Goal: Information Seeking & Learning: Learn about a topic

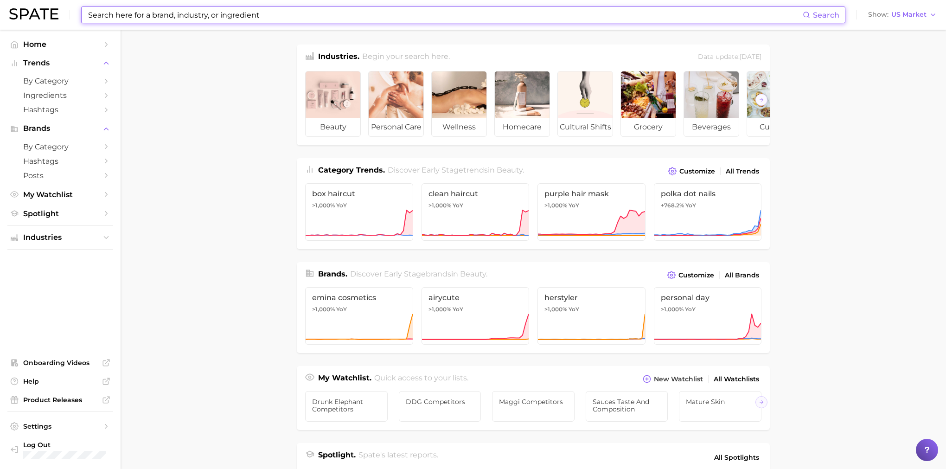
click at [290, 19] on input at bounding box center [445, 15] width 716 height 16
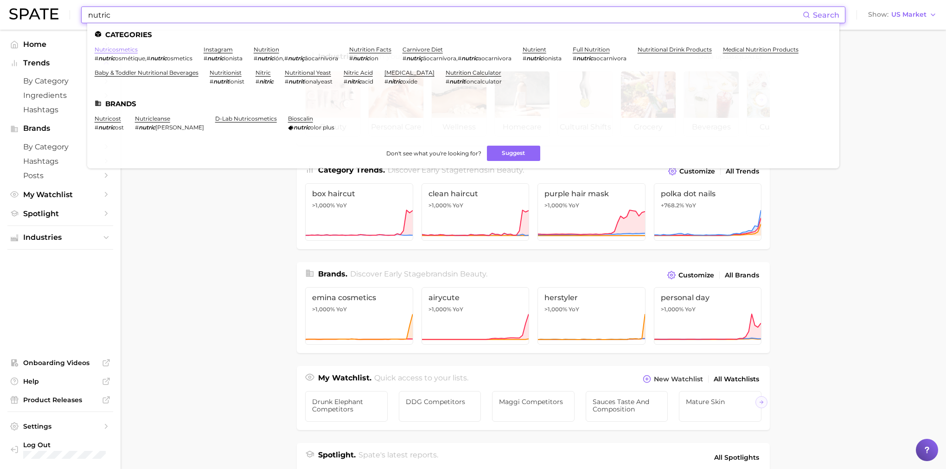
type input "nutric"
click at [123, 50] on link "nutricosmetics" at bounding box center [116, 49] width 43 height 7
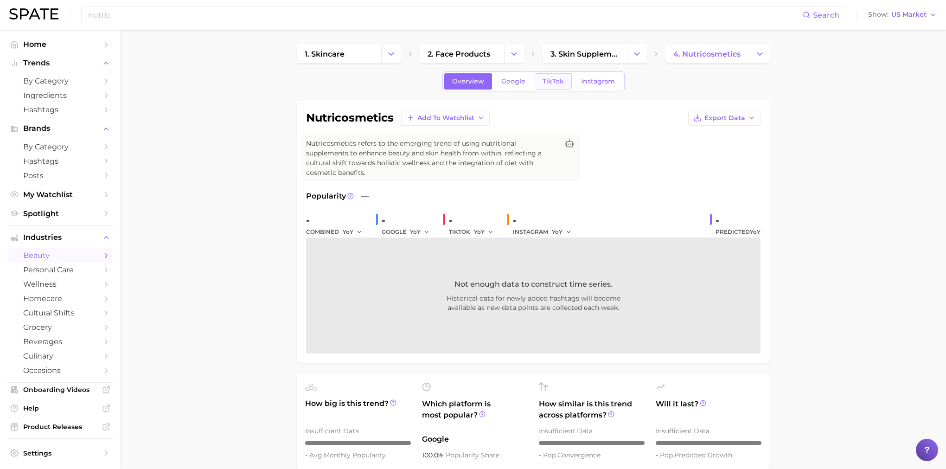
click at [545, 83] on span "TikTok" at bounding box center [553, 81] width 21 height 8
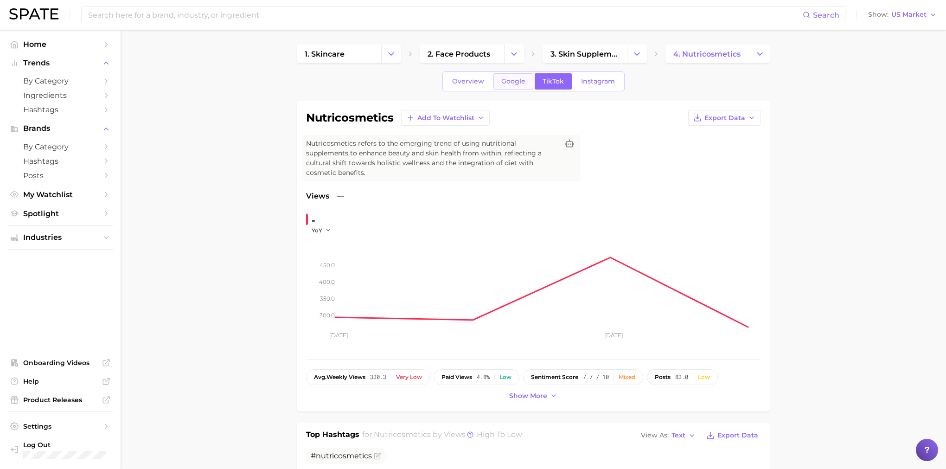
click at [519, 81] on span "Google" at bounding box center [513, 81] width 24 height 8
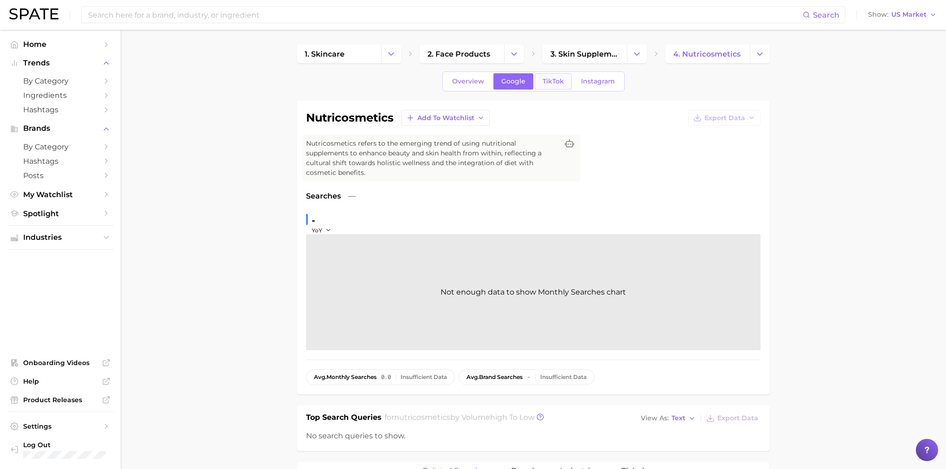
click at [555, 81] on span "TikTok" at bounding box center [553, 81] width 21 height 8
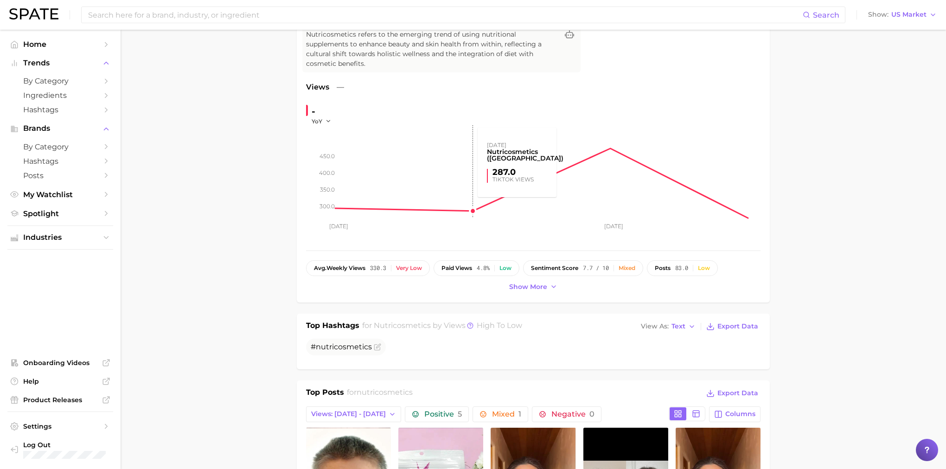
scroll to position [43, 0]
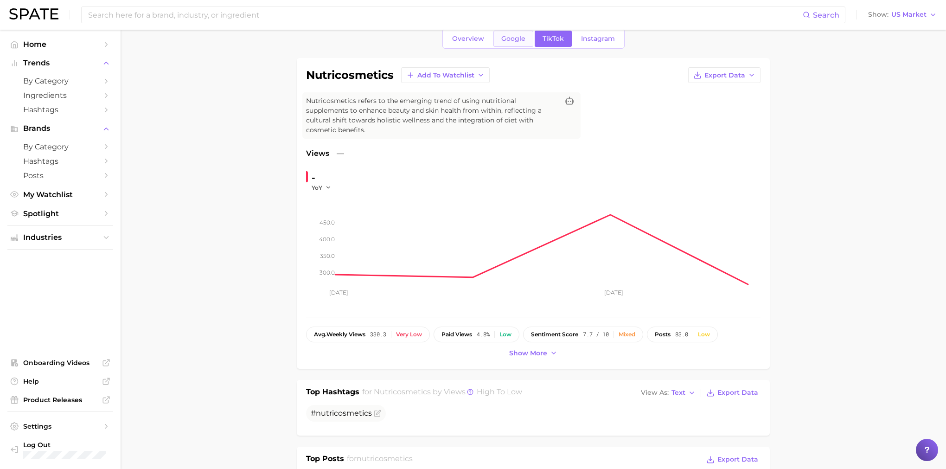
click at [521, 40] on span "Google" at bounding box center [513, 39] width 24 height 8
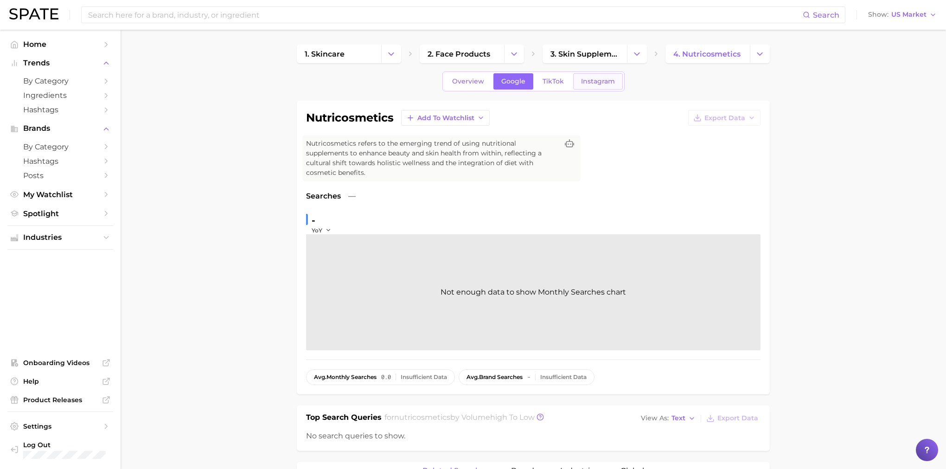
click at [588, 81] on span "Instagram" at bounding box center [598, 81] width 34 height 8
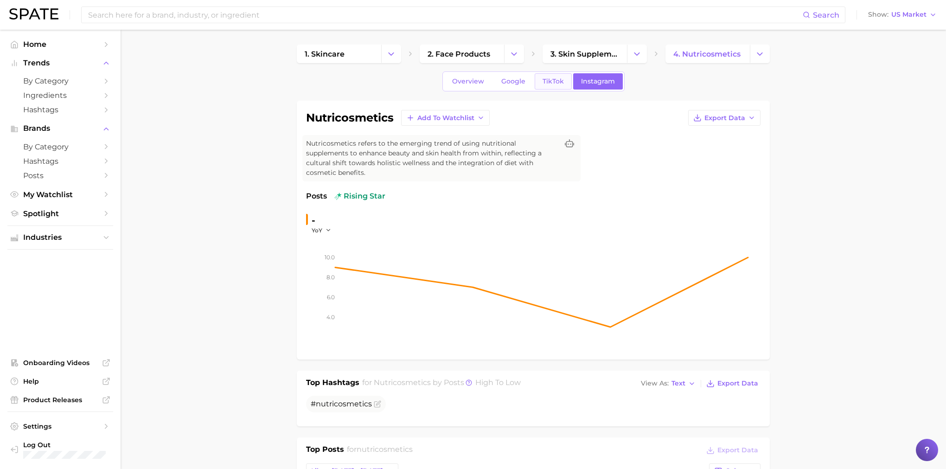
click at [556, 78] on span "TikTok" at bounding box center [553, 81] width 21 height 8
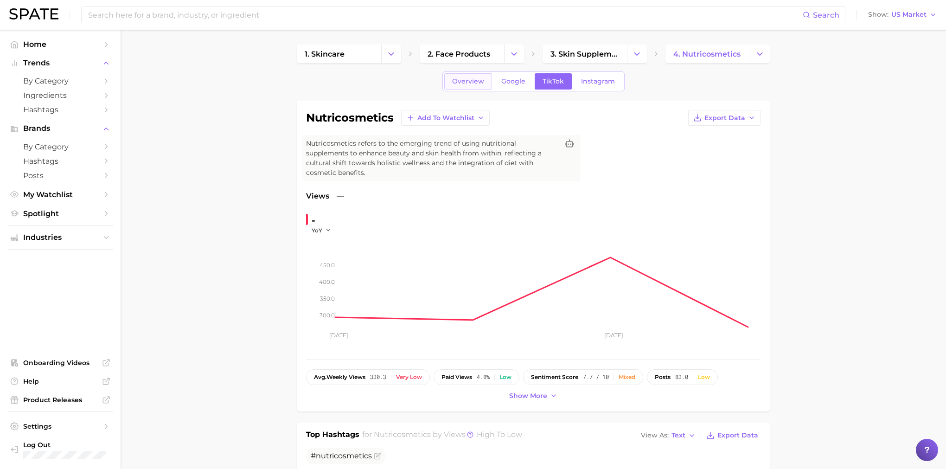
click at [470, 89] on link "Overview" at bounding box center [468, 81] width 48 height 16
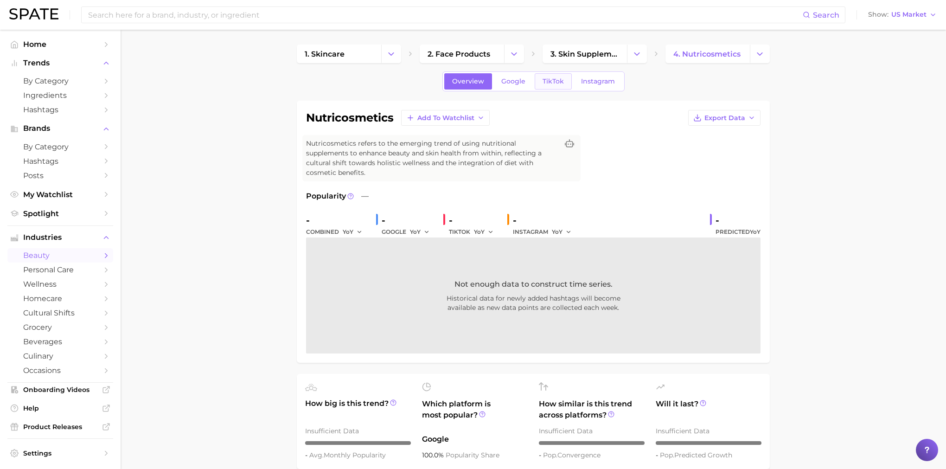
click at [548, 78] on span "TikTok" at bounding box center [553, 81] width 21 height 8
